Goal: Transaction & Acquisition: Download file/media

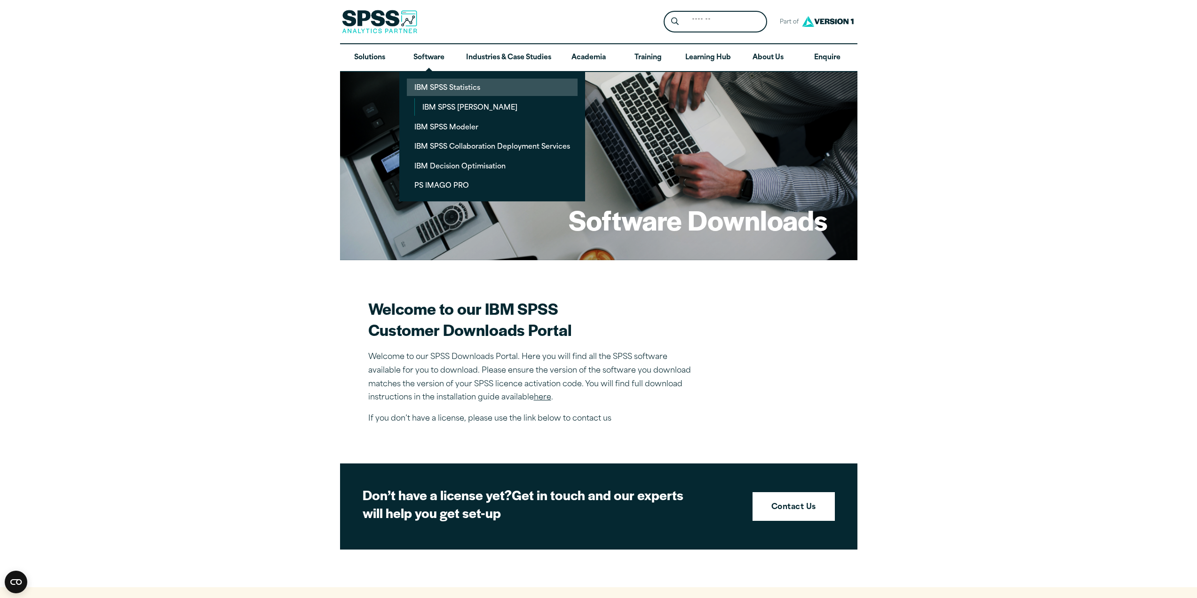
click at [445, 89] on link "IBM SPSS Statistics" at bounding box center [492, 87] width 171 height 17
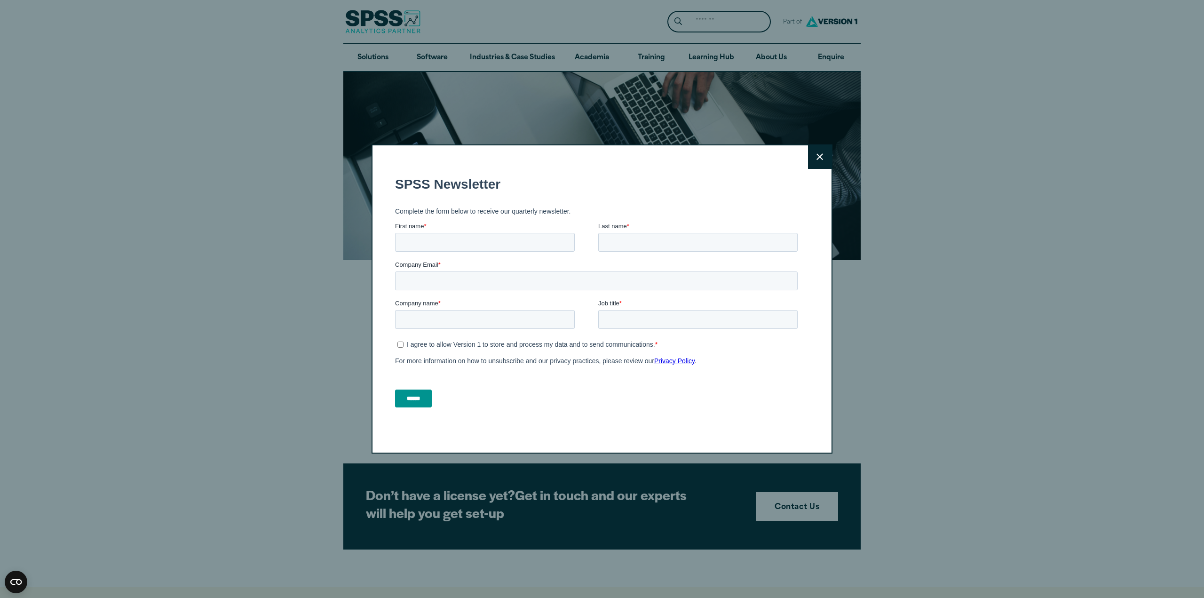
click at [817, 156] on icon at bounding box center [820, 156] width 7 height 7
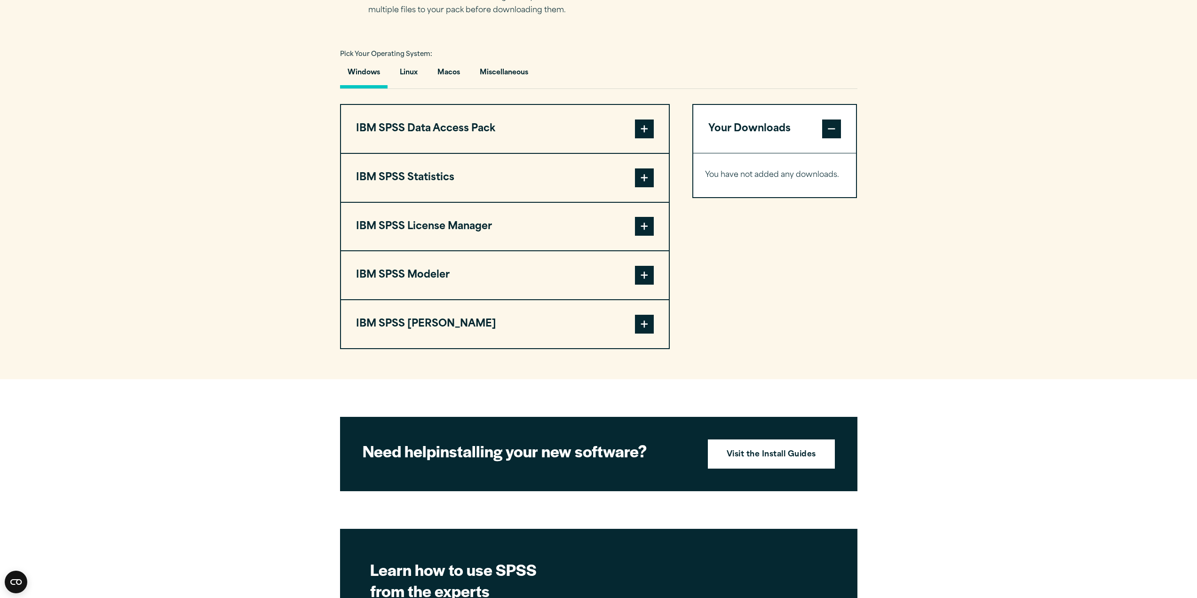
scroll to position [659, 0]
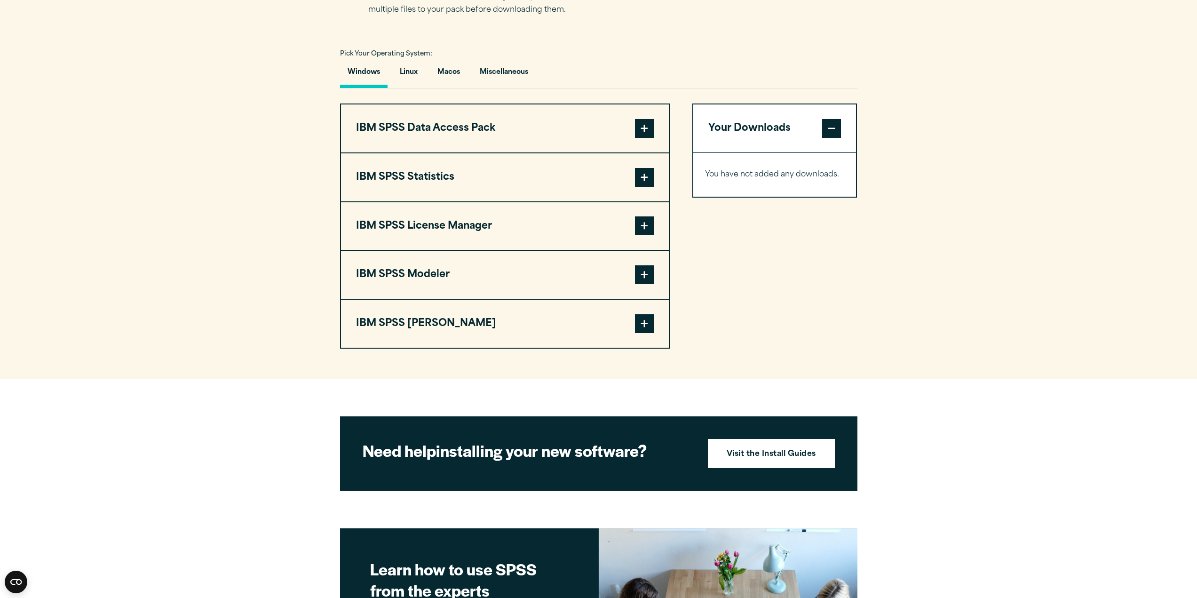
click at [643, 175] on span at bounding box center [644, 177] width 19 height 19
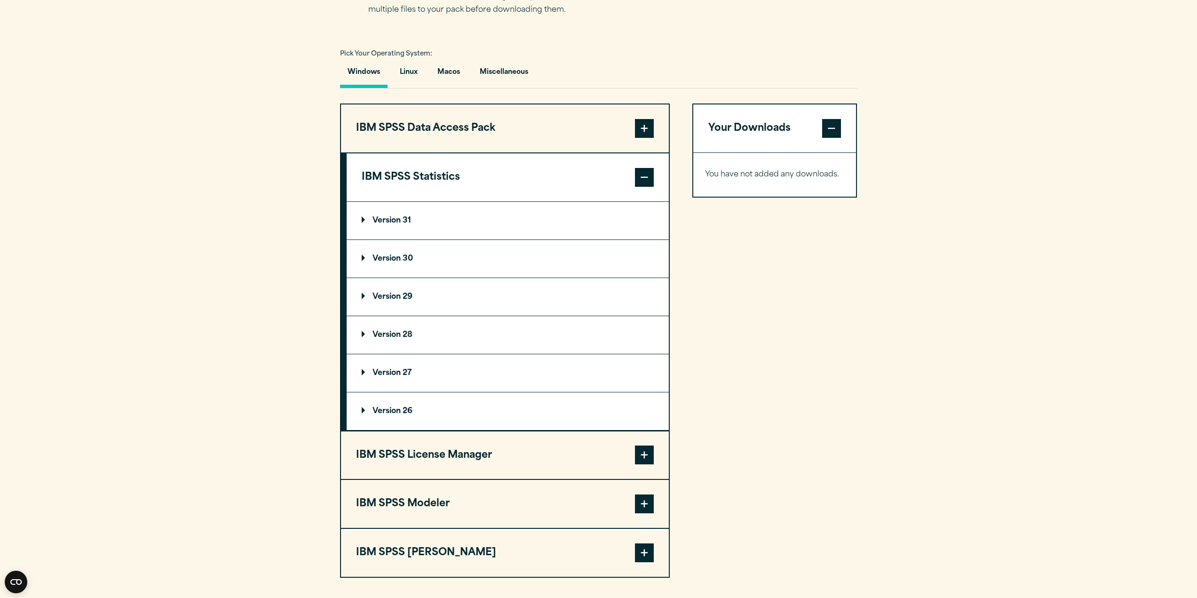
click at [437, 218] on summary "Version 31" at bounding box center [508, 221] width 322 height 38
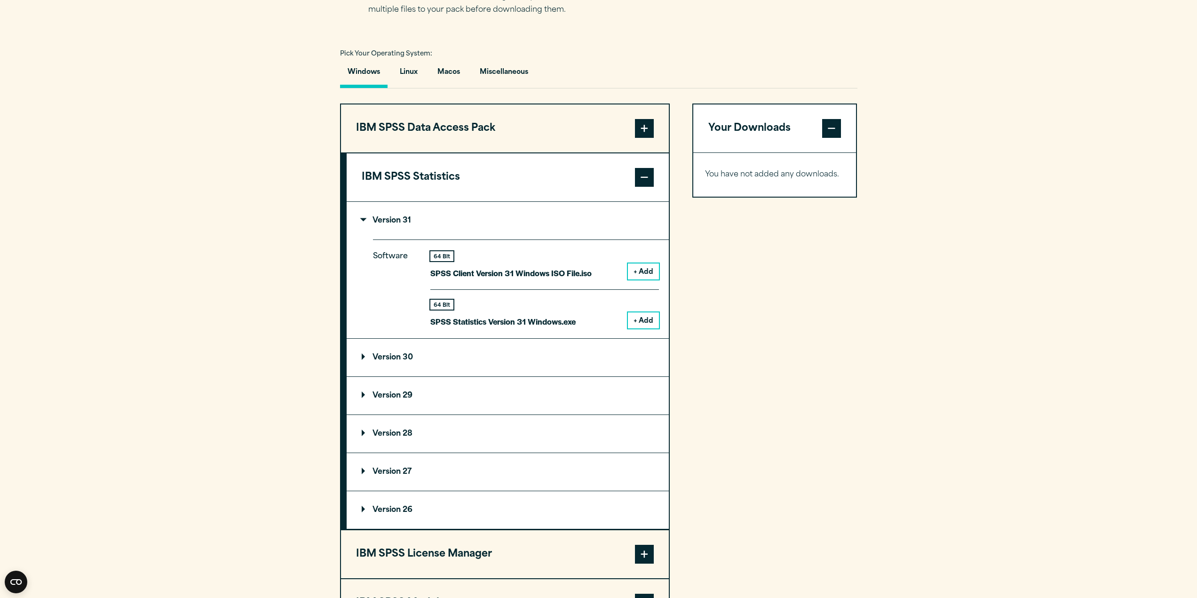
click at [404, 364] on summary "Version 30" at bounding box center [508, 358] width 322 height 38
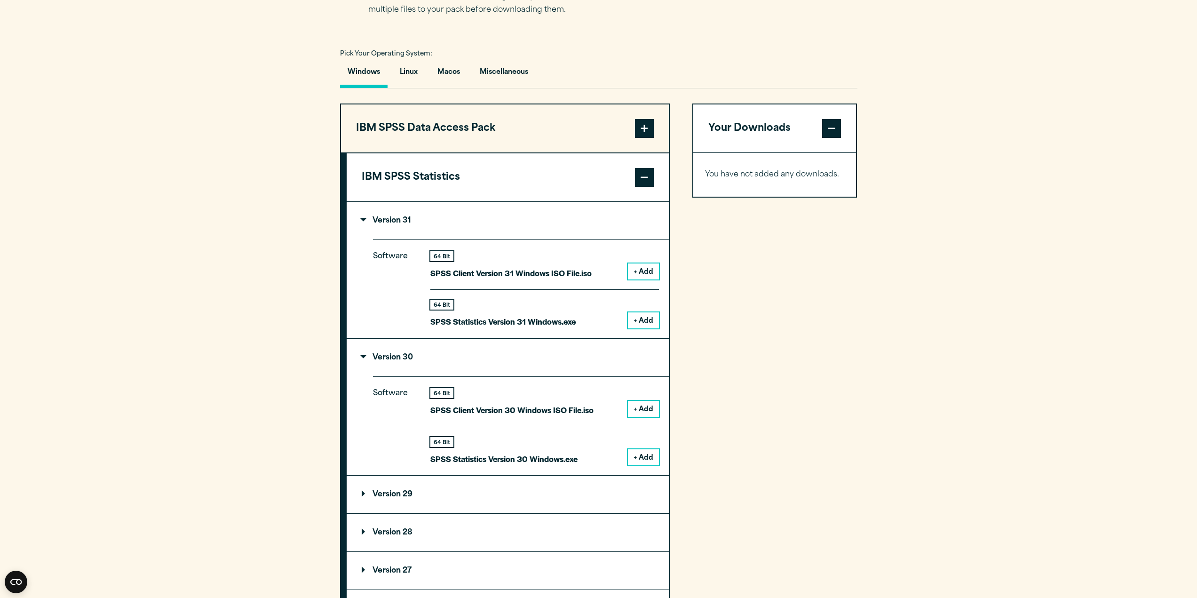
click at [644, 457] on button "+ Add" at bounding box center [643, 457] width 31 height 16
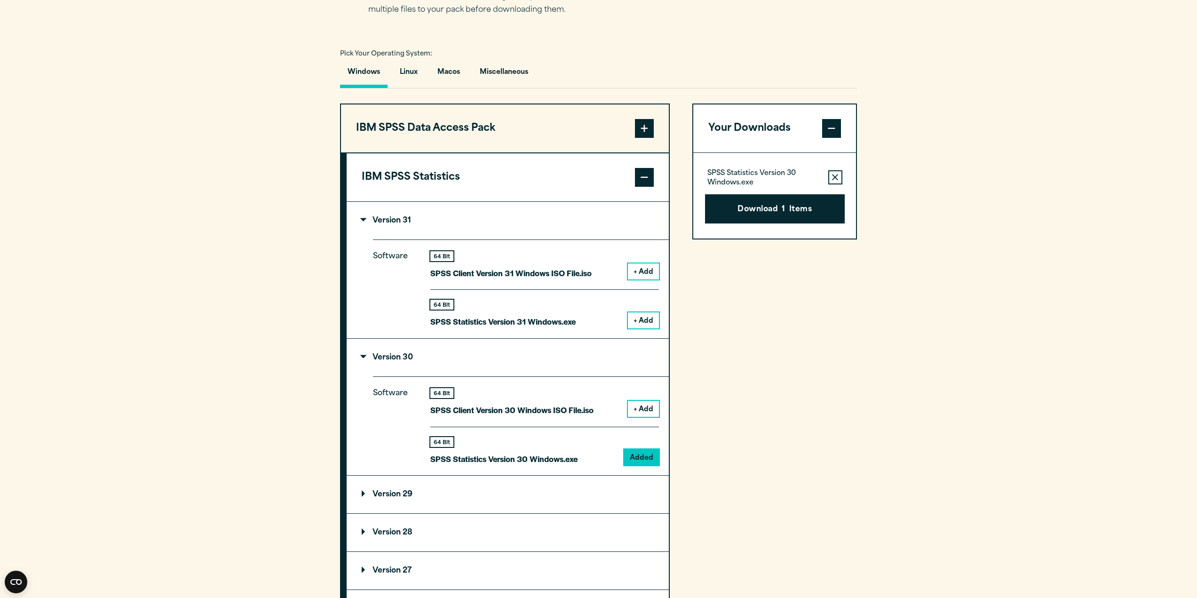
click at [770, 228] on div "SPSS Statistics Version 30 Windows.exe Remove this item from your software down…" at bounding box center [774, 196] width 163 height 86
click at [770, 212] on button "Download 1 Items" at bounding box center [775, 208] width 140 height 29
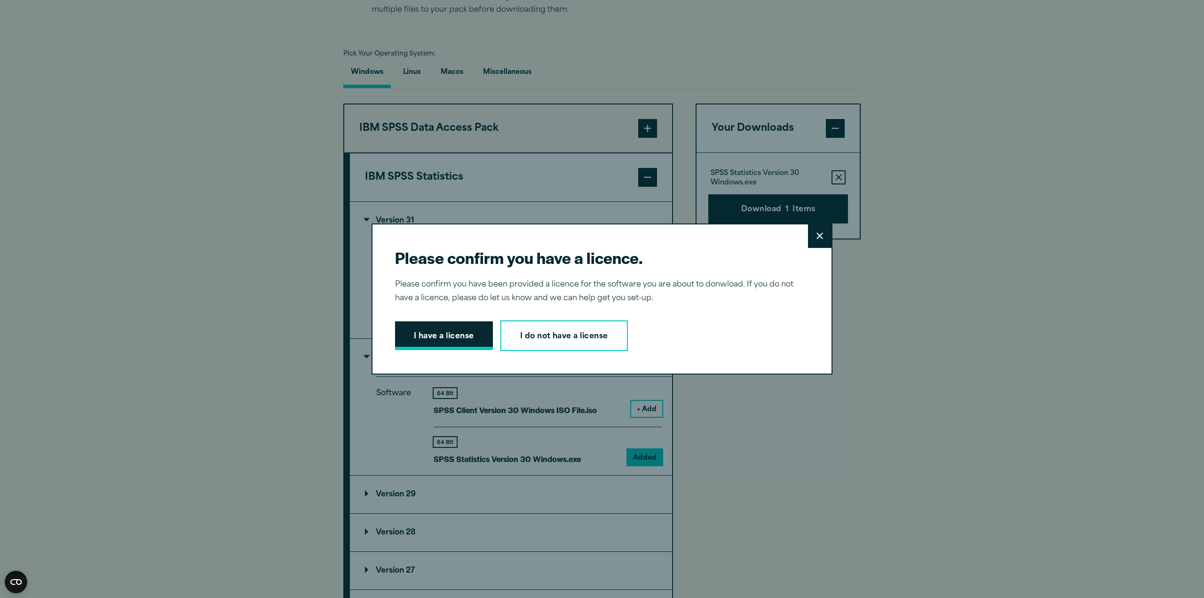
click at [456, 340] on button "I have a license" at bounding box center [444, 335] width 98 height 29
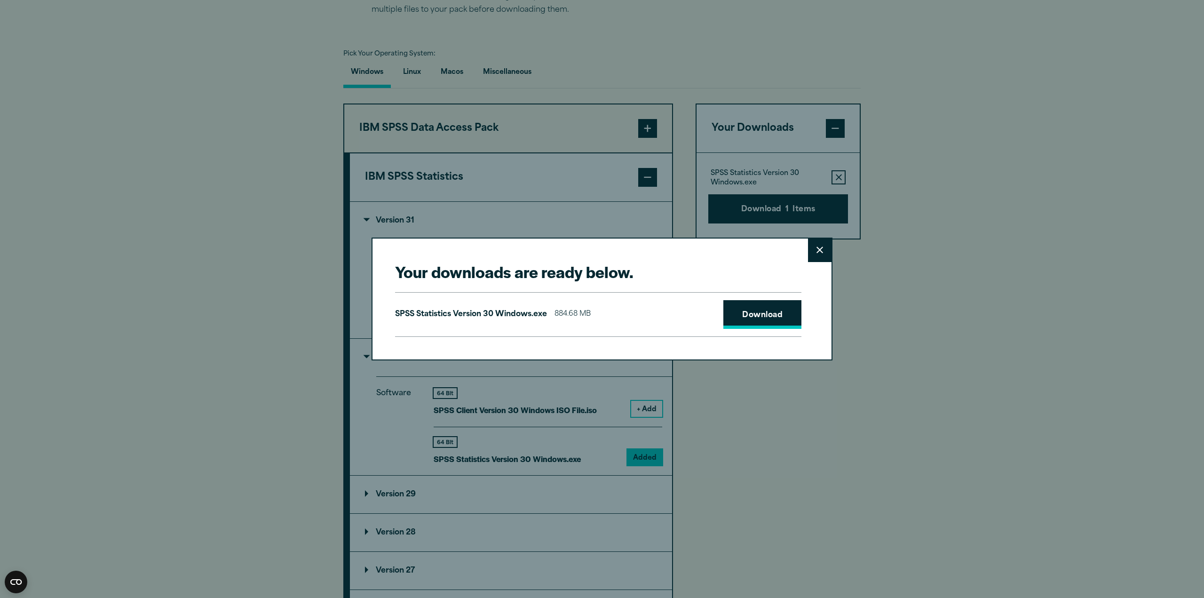
click at [761, 318] on link "Download" at bounding box center [763, 314] width 78 height 29
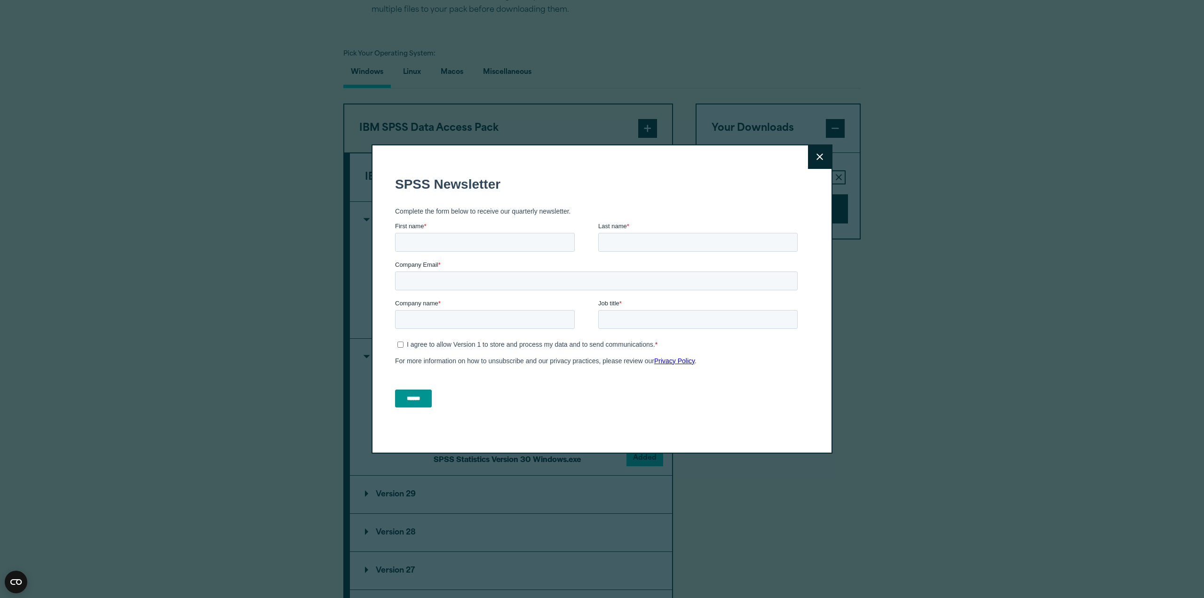
click at [819, 160] on icon at bounding box center [820, 156] width 7 height 7
